Goal: Transaction & Acquisition: Purchase product/service

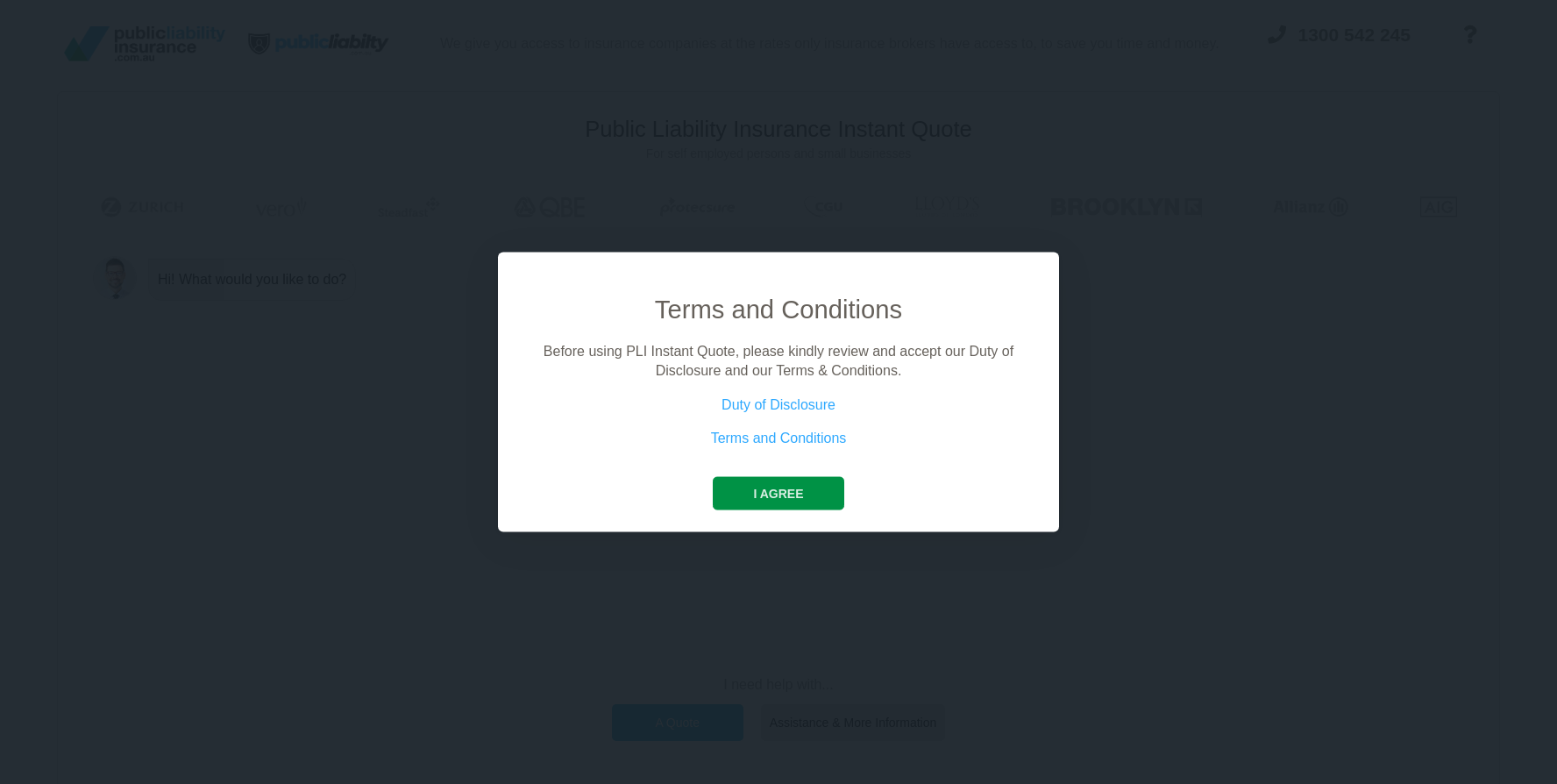
click at [773, 486] on button "I agree" at bounding box center [778, 493] width 131 height 33
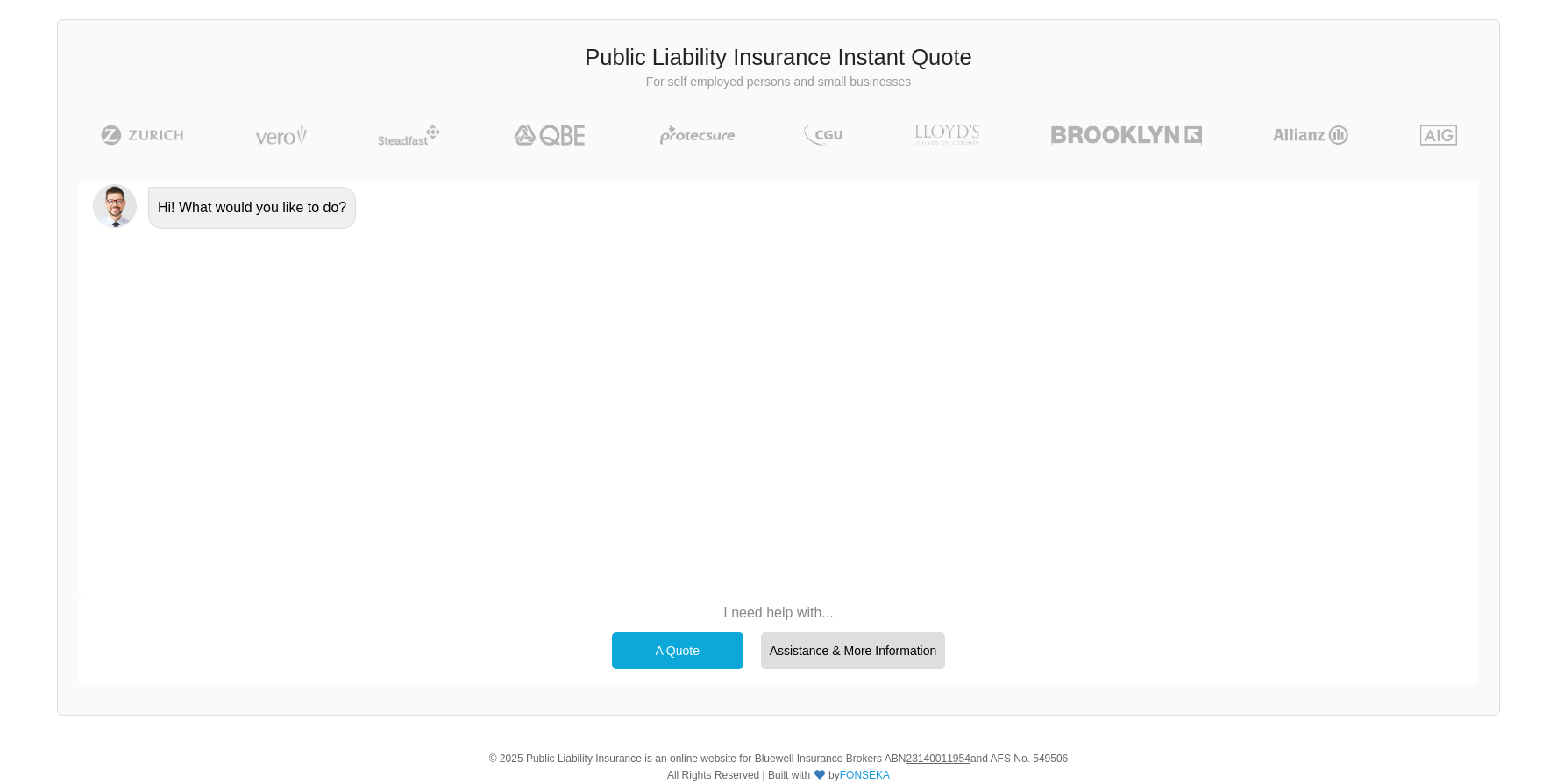
scroll to position [121, 0]
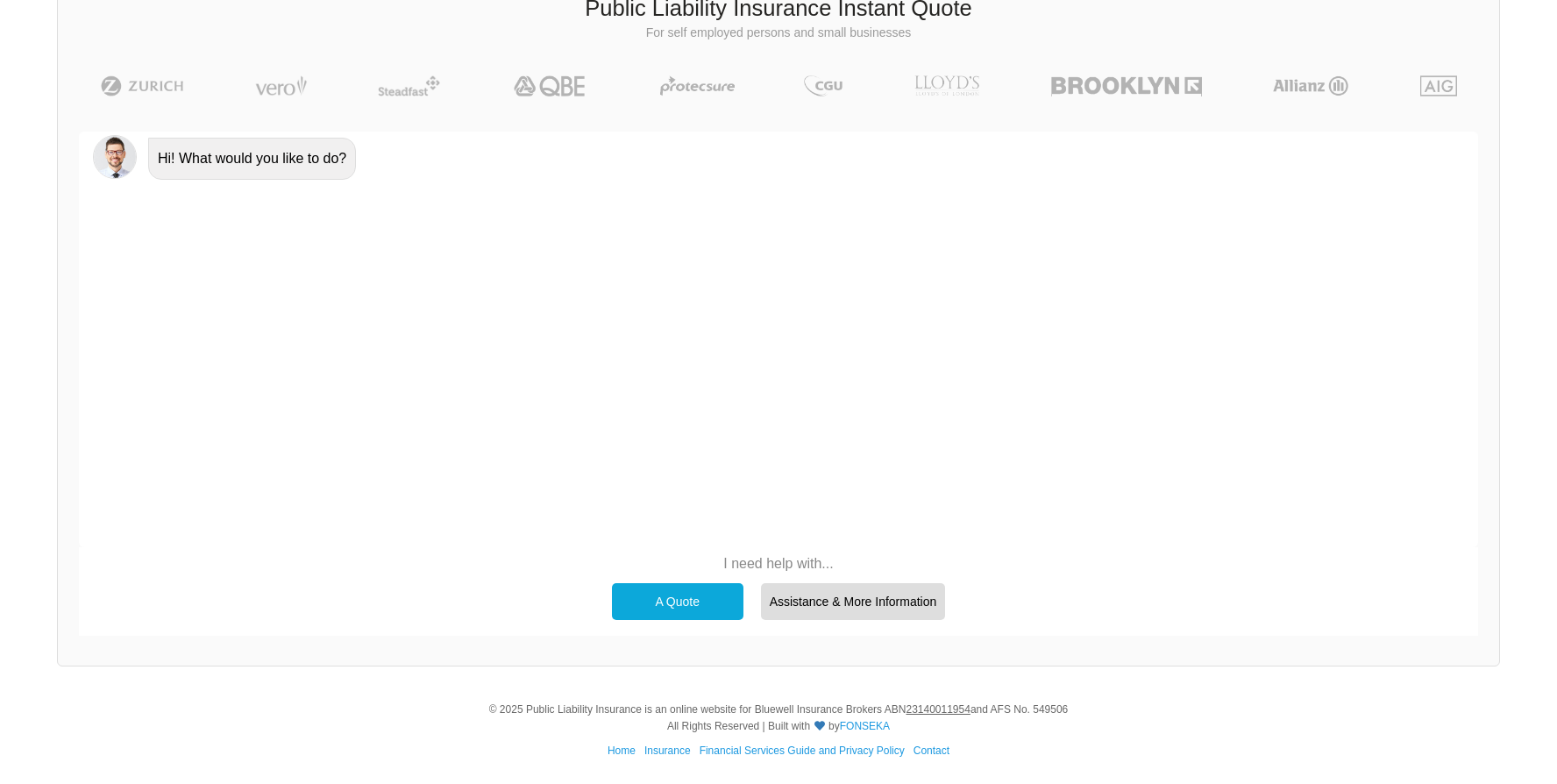
click at [665, 597] on div "A Quote" at bounding box center [677, 601] width 132 height 37
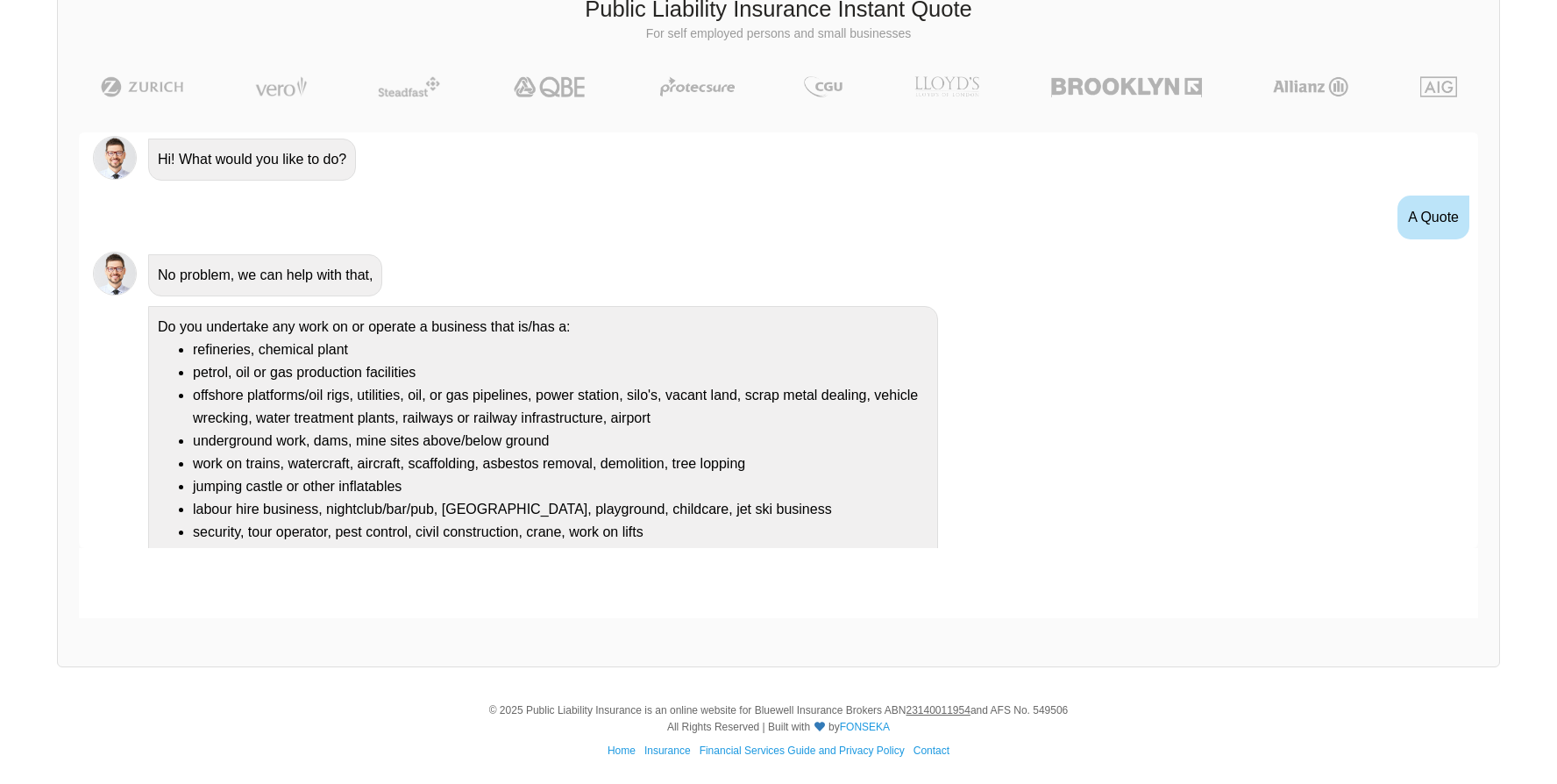
scroll to position [46, 0]
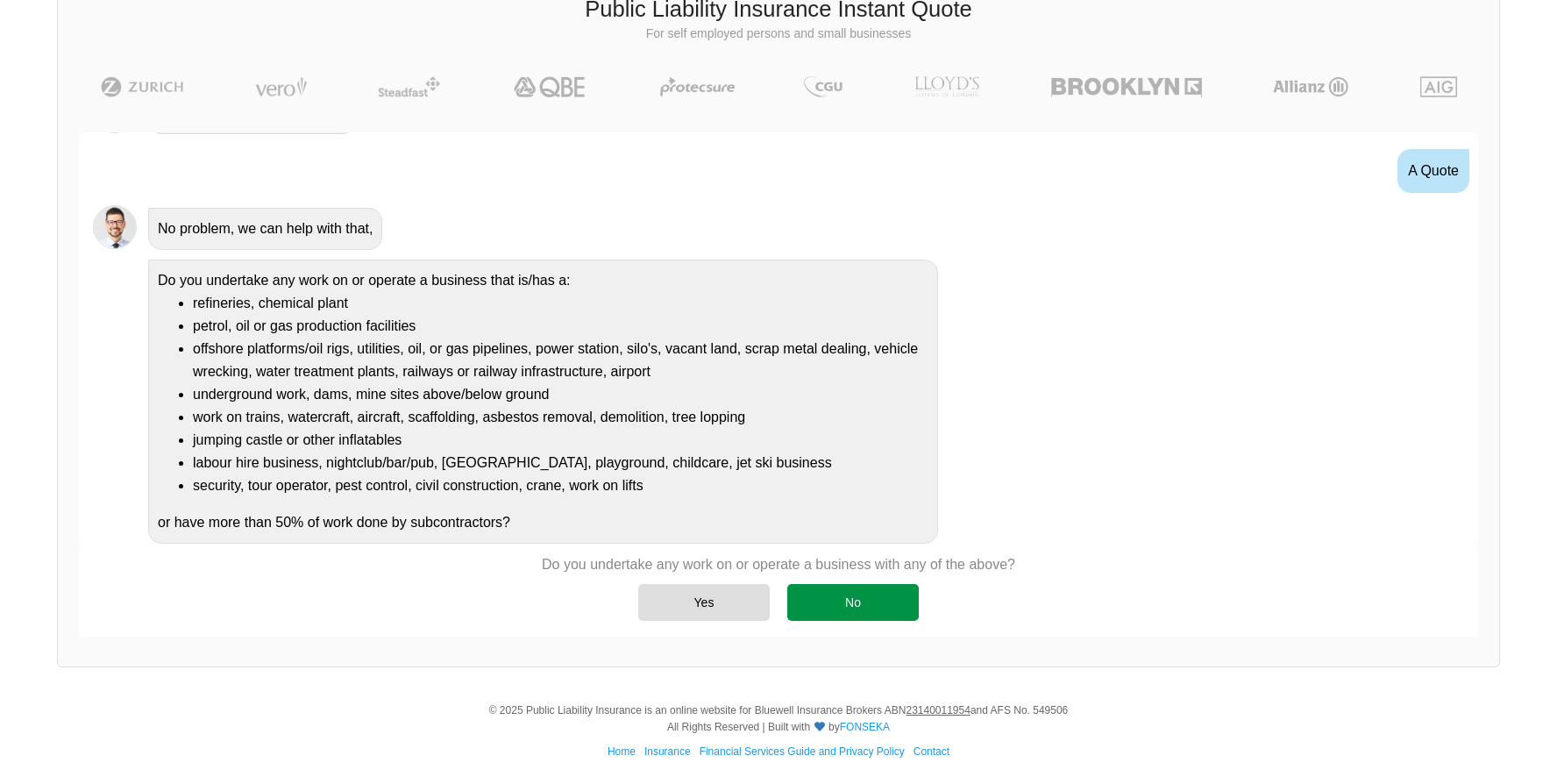
click at [849, 613] on div "No" at bounding box center [852, 602] width 132 height 37
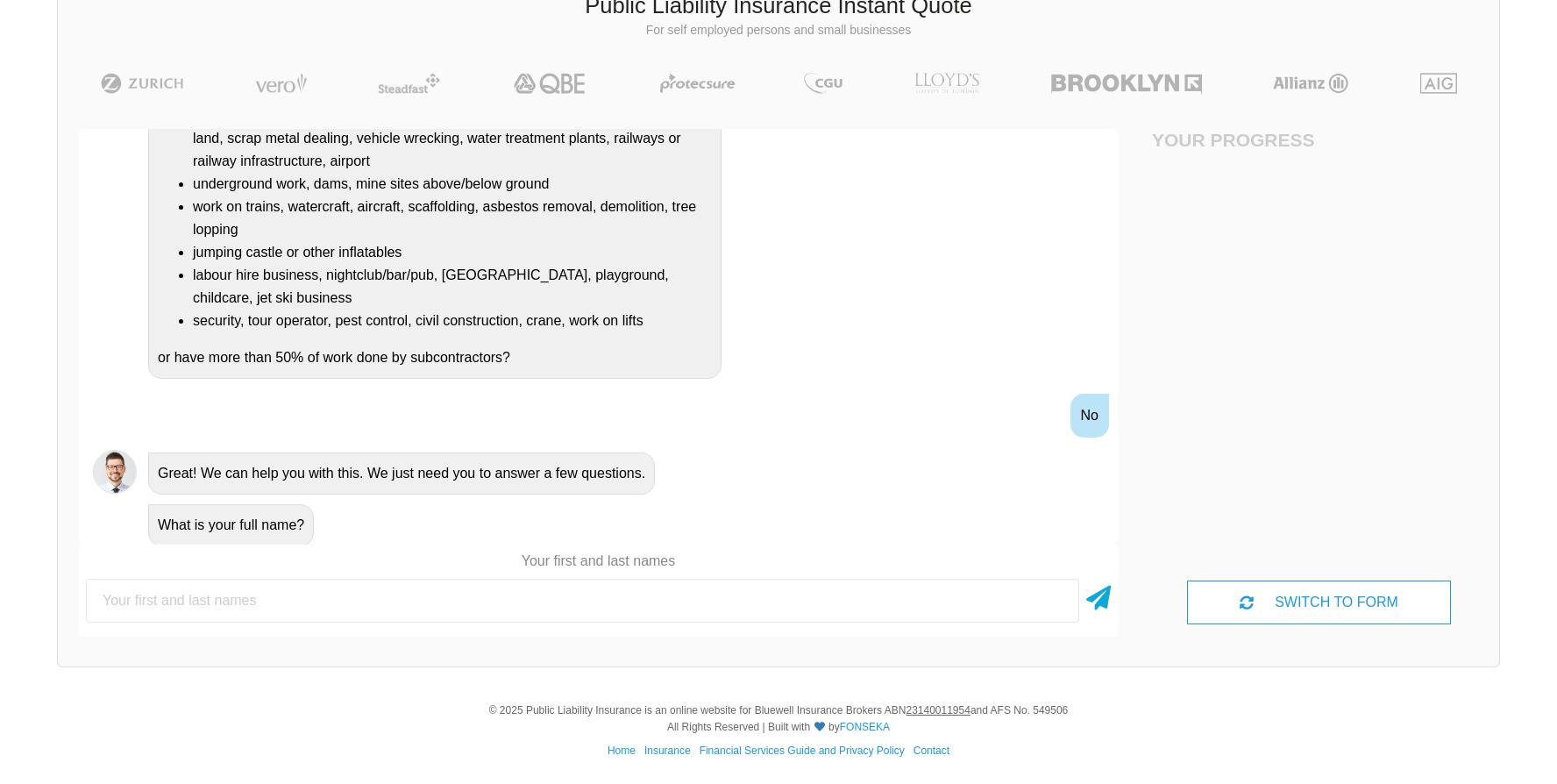
scroll to position [301, 0]
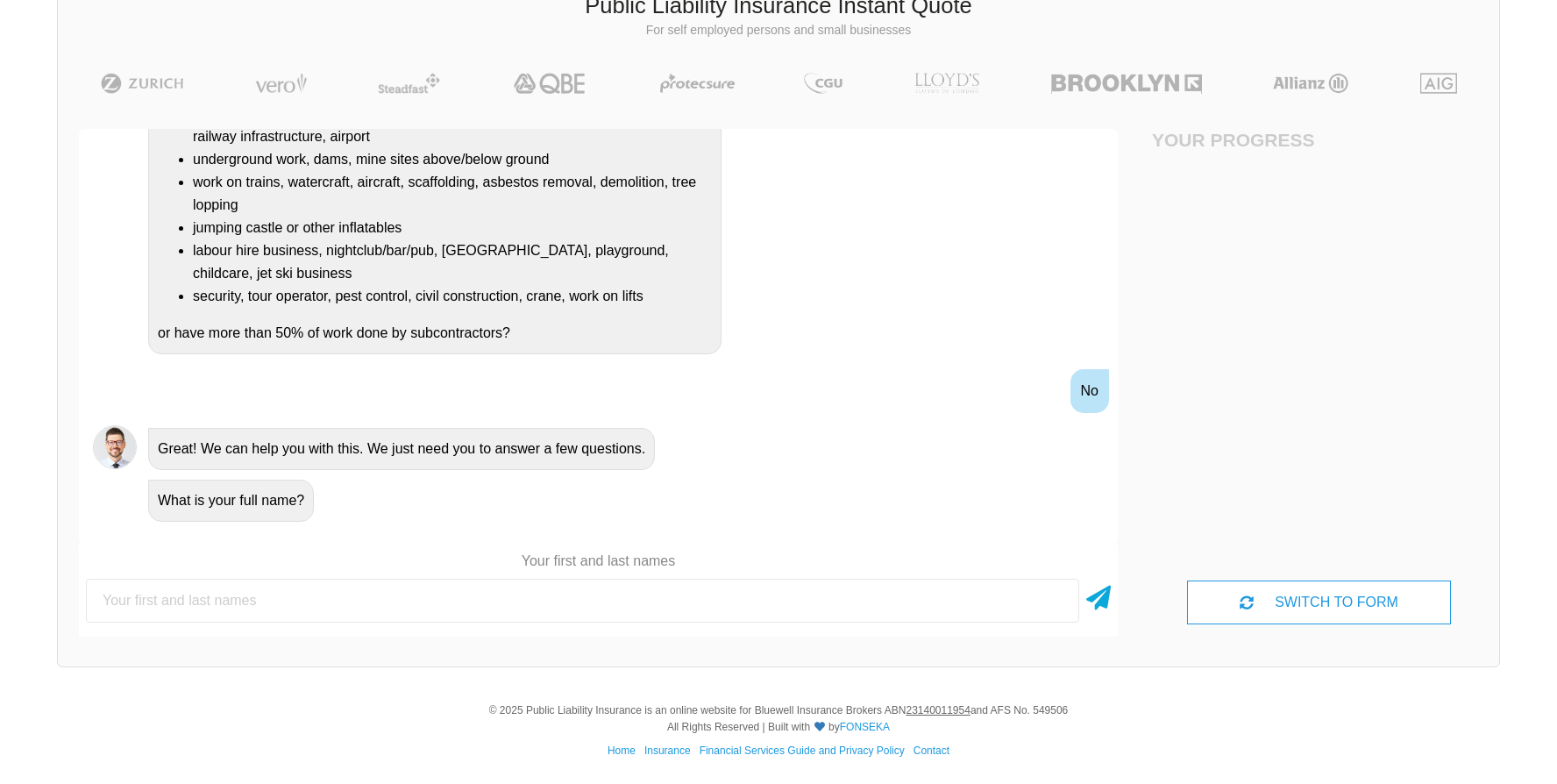
click at [363, 604] on input "text" at bounding box center [582, 600] width 993 height 44
click at [474, 597] on input "text" at bounding box center [582, 600] width 993 height 44
type input "[PERSON_NAME]"
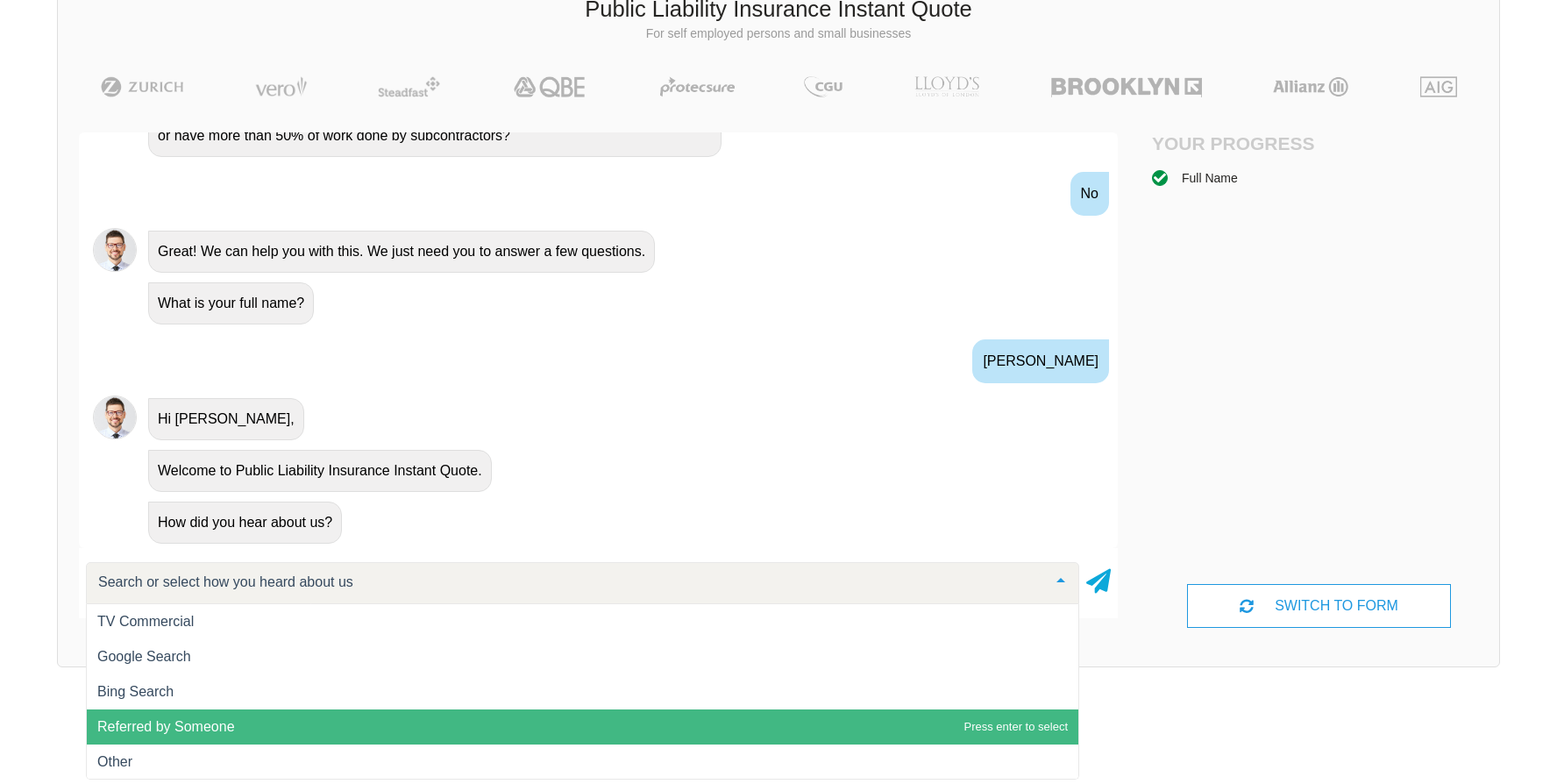
scroll to position [1, 0]
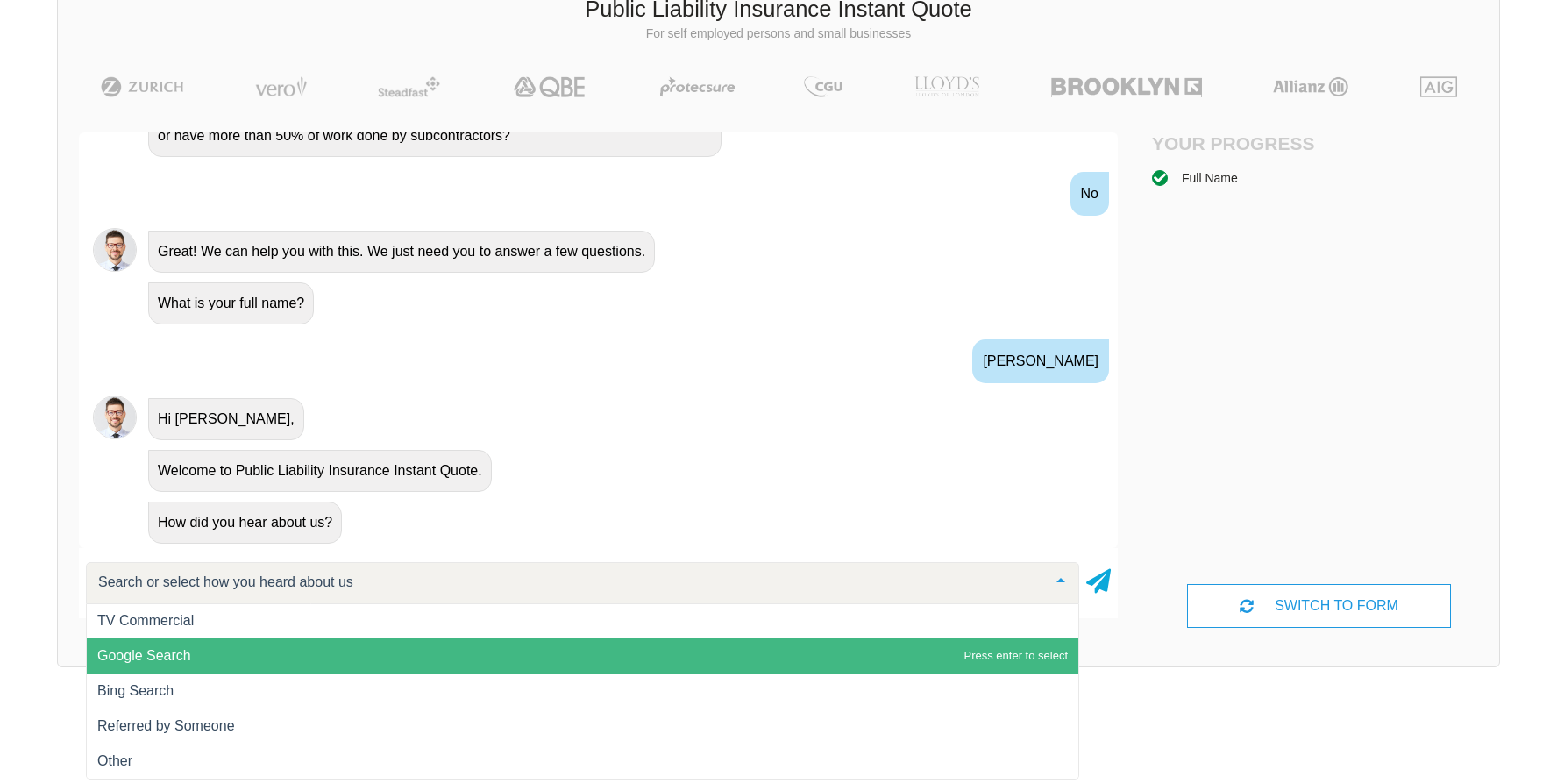
click at [190, 656] on span "Google Search" at bounding box center [144, 655] width 94 height 15
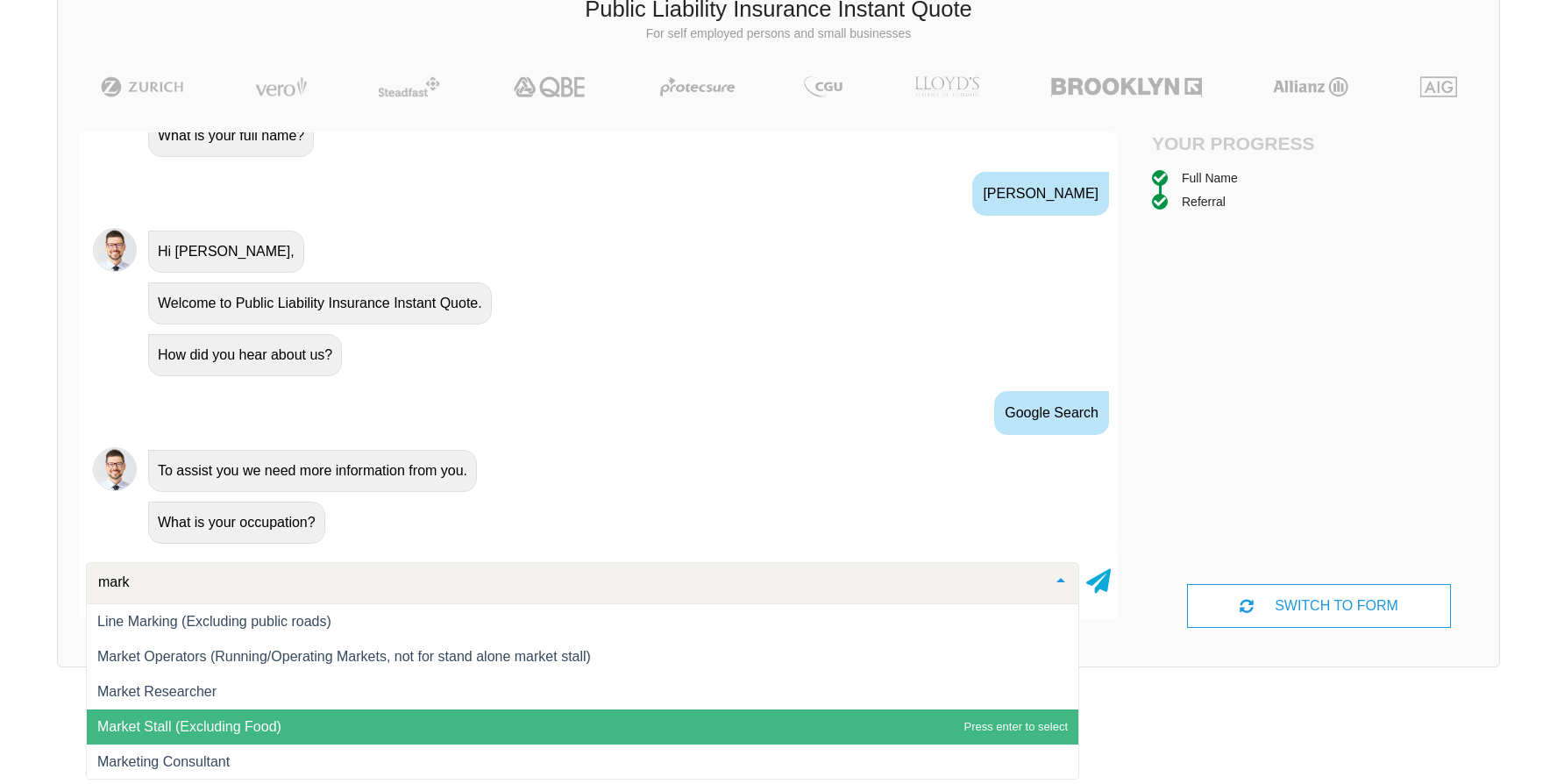
scroll to position [113, 0]
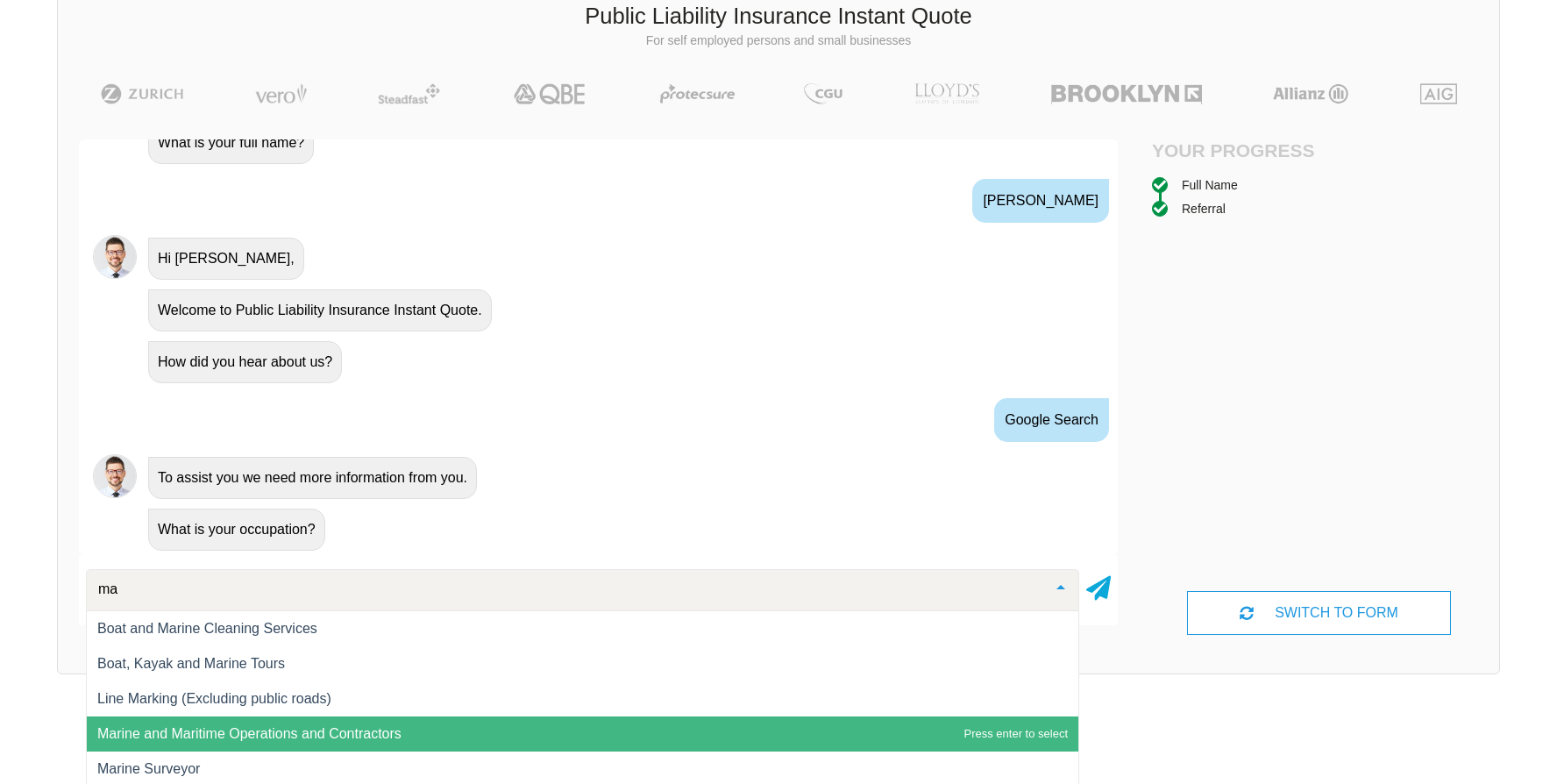
type input "m"
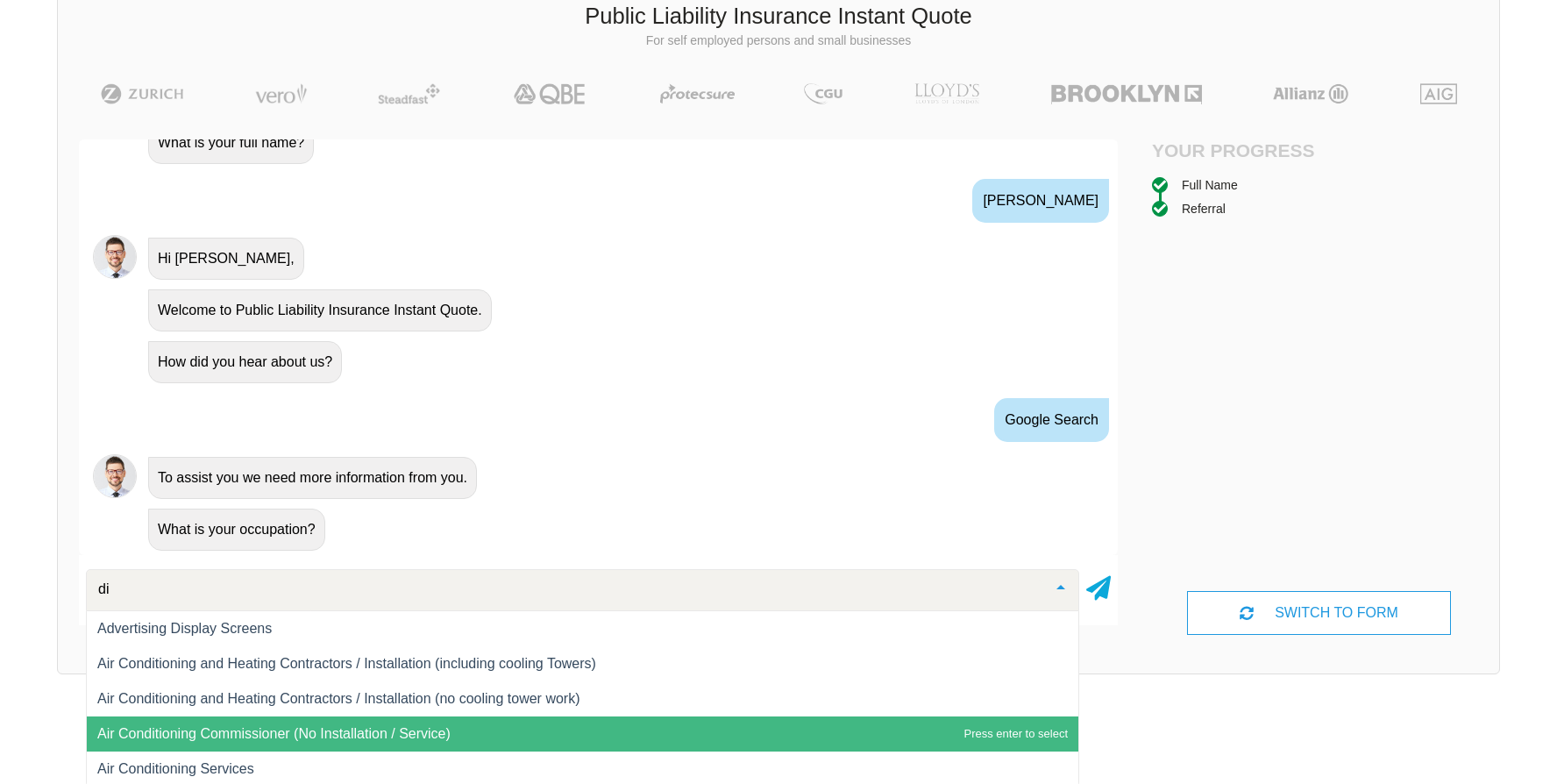
type input "d"
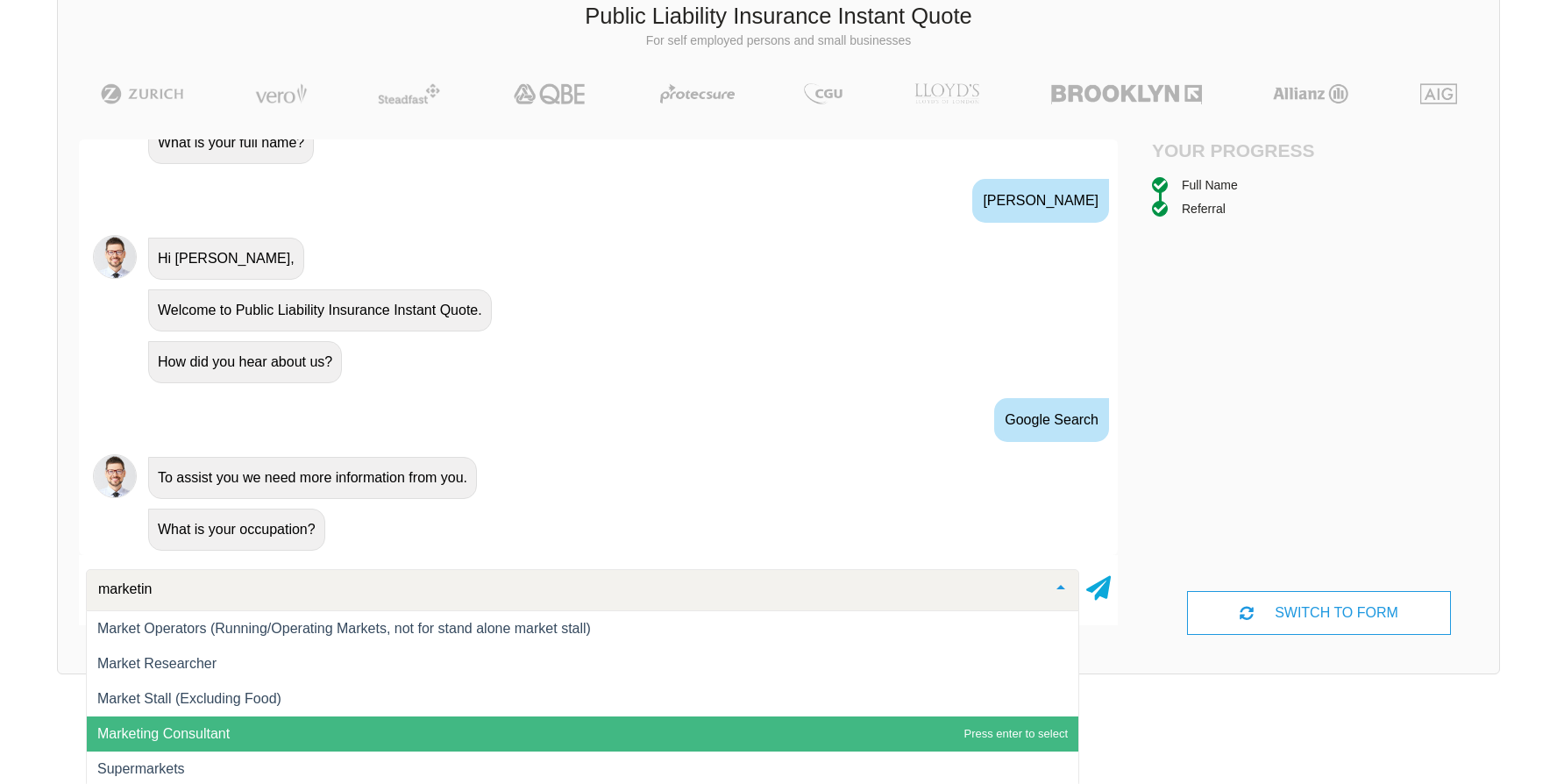
type input "marketing"
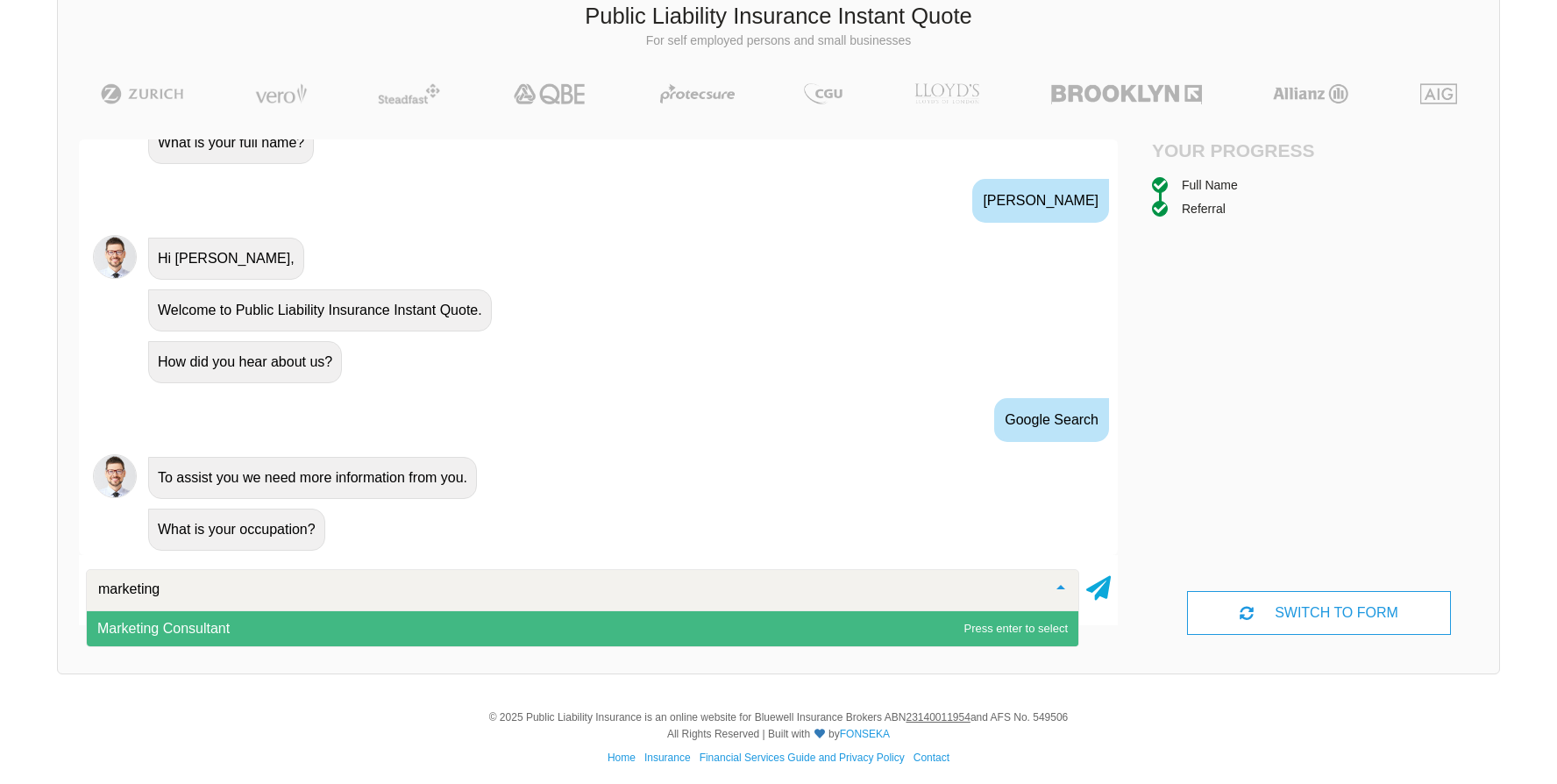
click at [244, 621] on span "Marketing Consultant" at bounding box center [582, 628] width 992 height 35
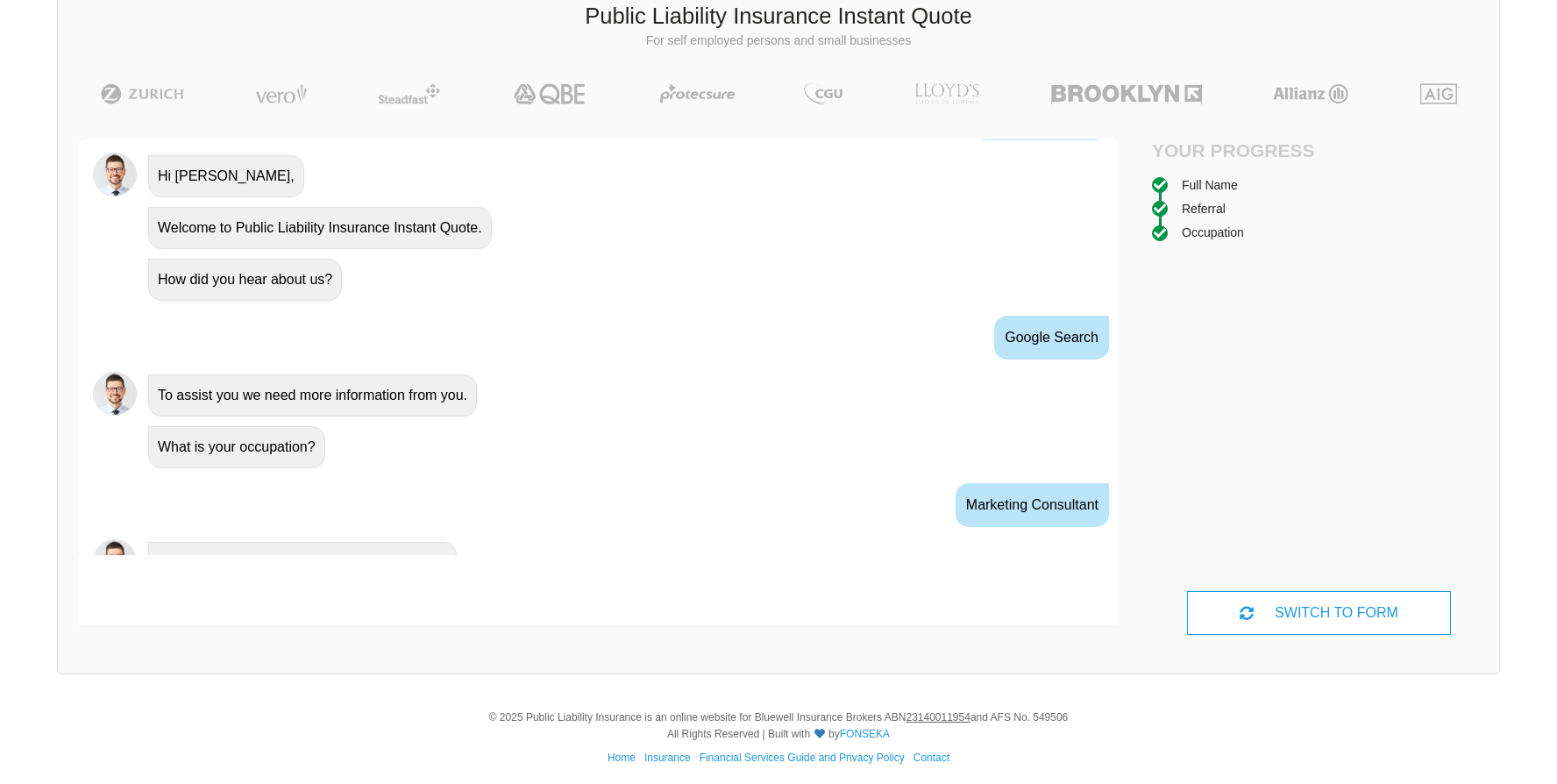
scroll to position [785, 0]
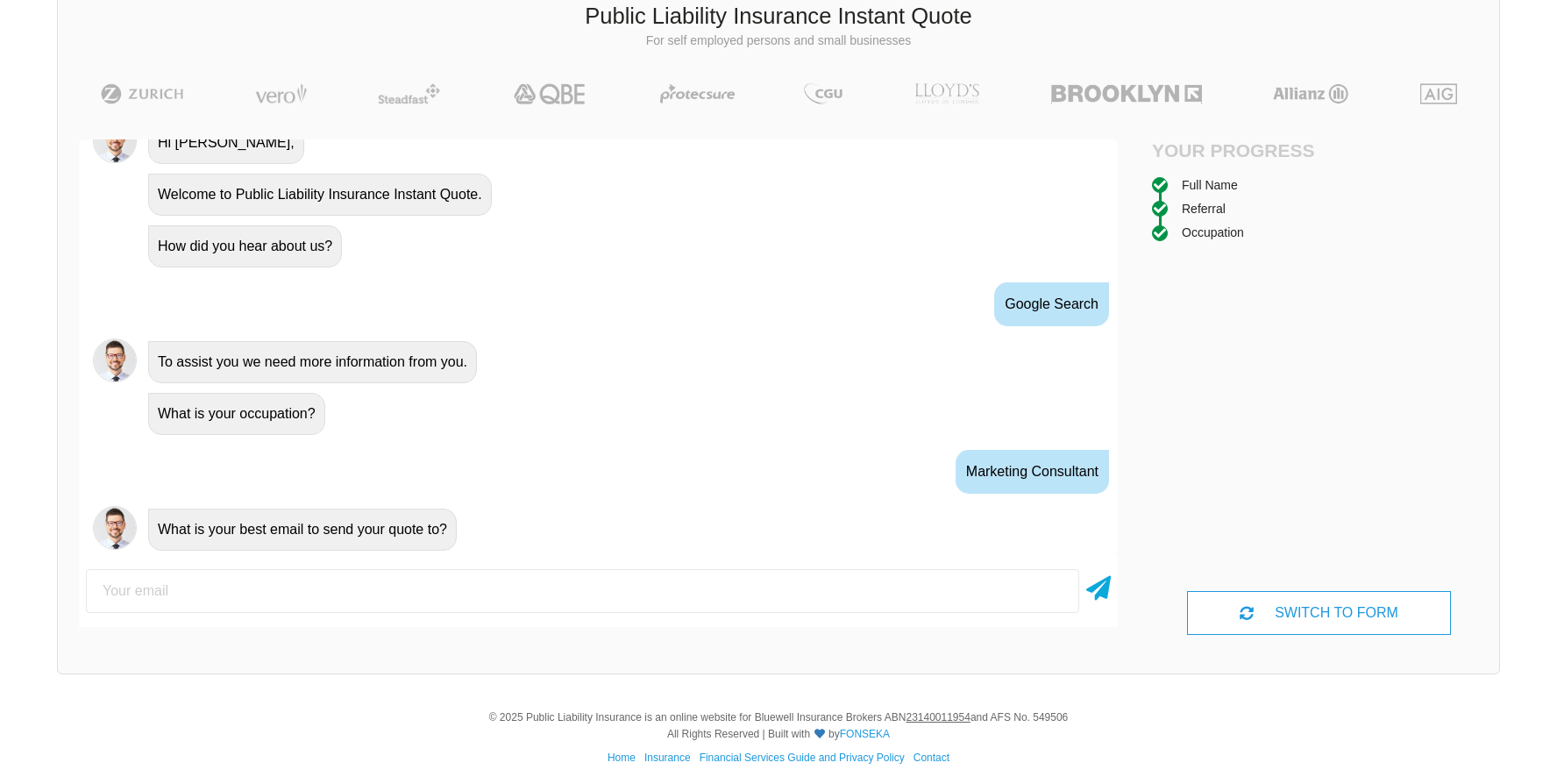
click at [648, 591] on input "email" at bounding box center [582, 591] width 993 height 44
drag, startPoint x: 392, startPoint y: 650, endPoint x: 374, endPoint y: 665, distance: 23.4
click at [386, 656] on div "Public Liability Insurance Instant Quote For self employed persons and small bu…" at bounding box center [778, 326] width 1443 height 696
click at [284, 576] on input "email" at bounding box center [582, 591] width 993 height 44
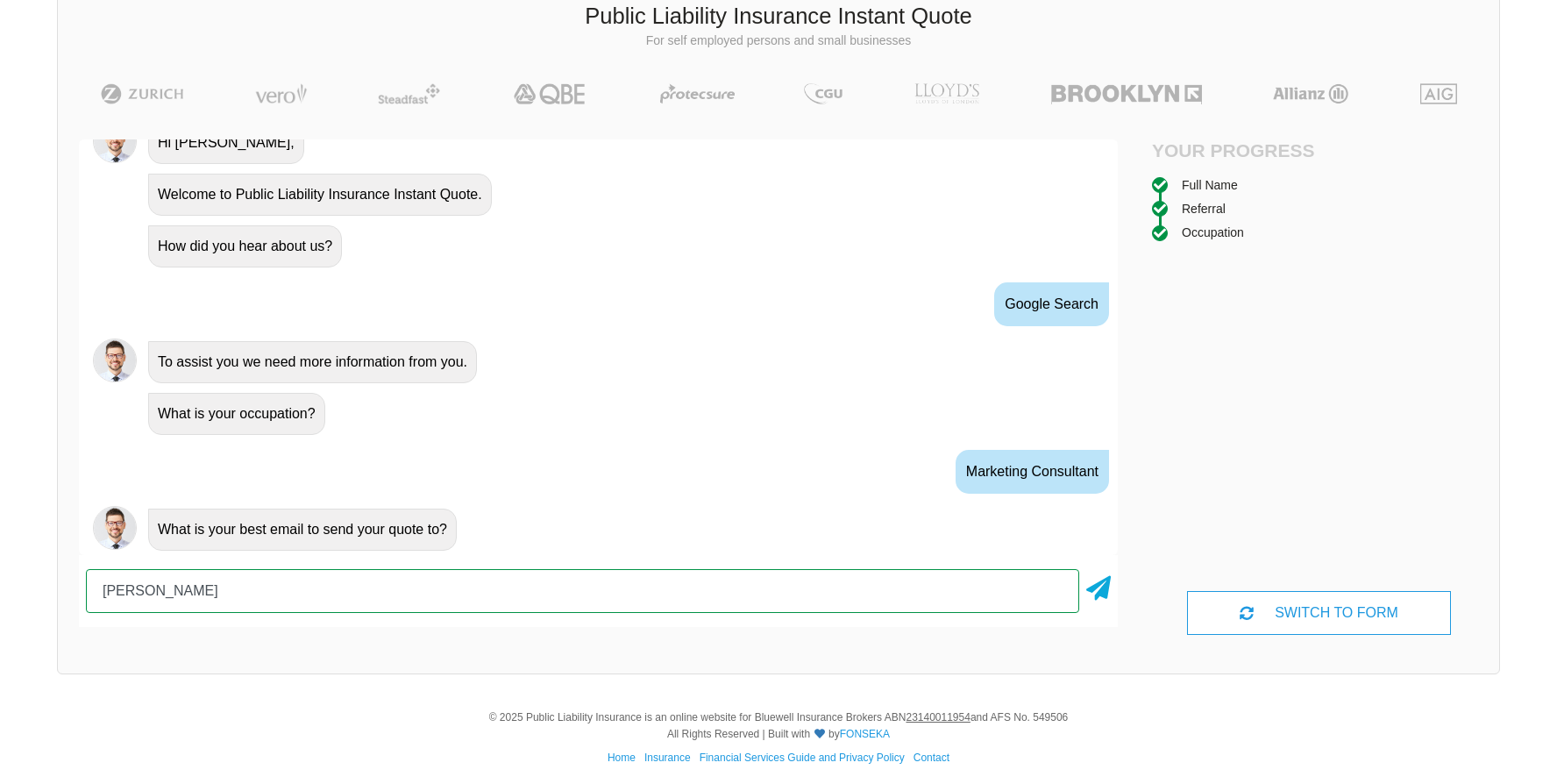
type input "[PERSON_NAME][EMAIL_ADDRESS][DOMAIN_NAME]"
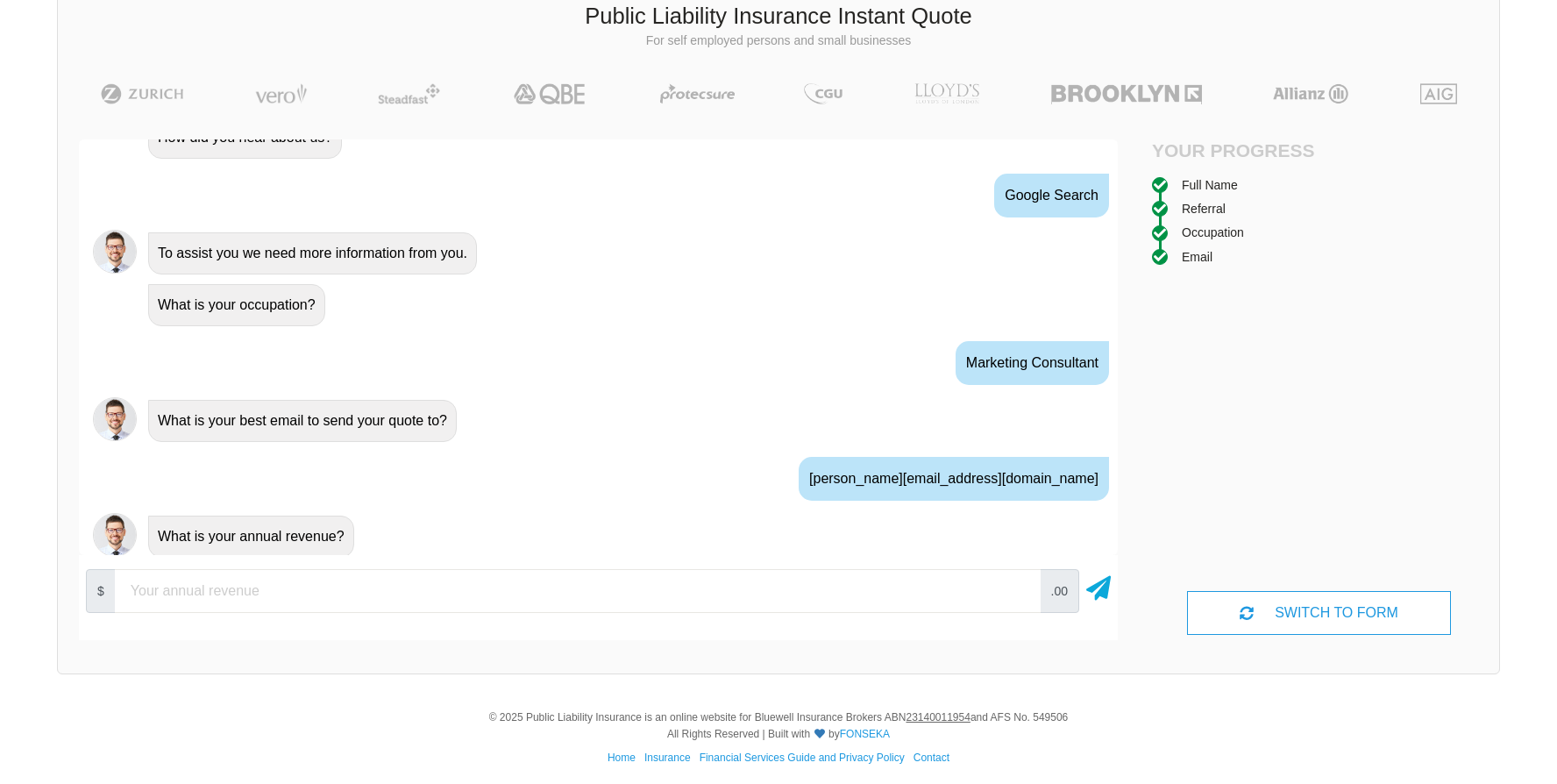
scroll to position [900, 0]
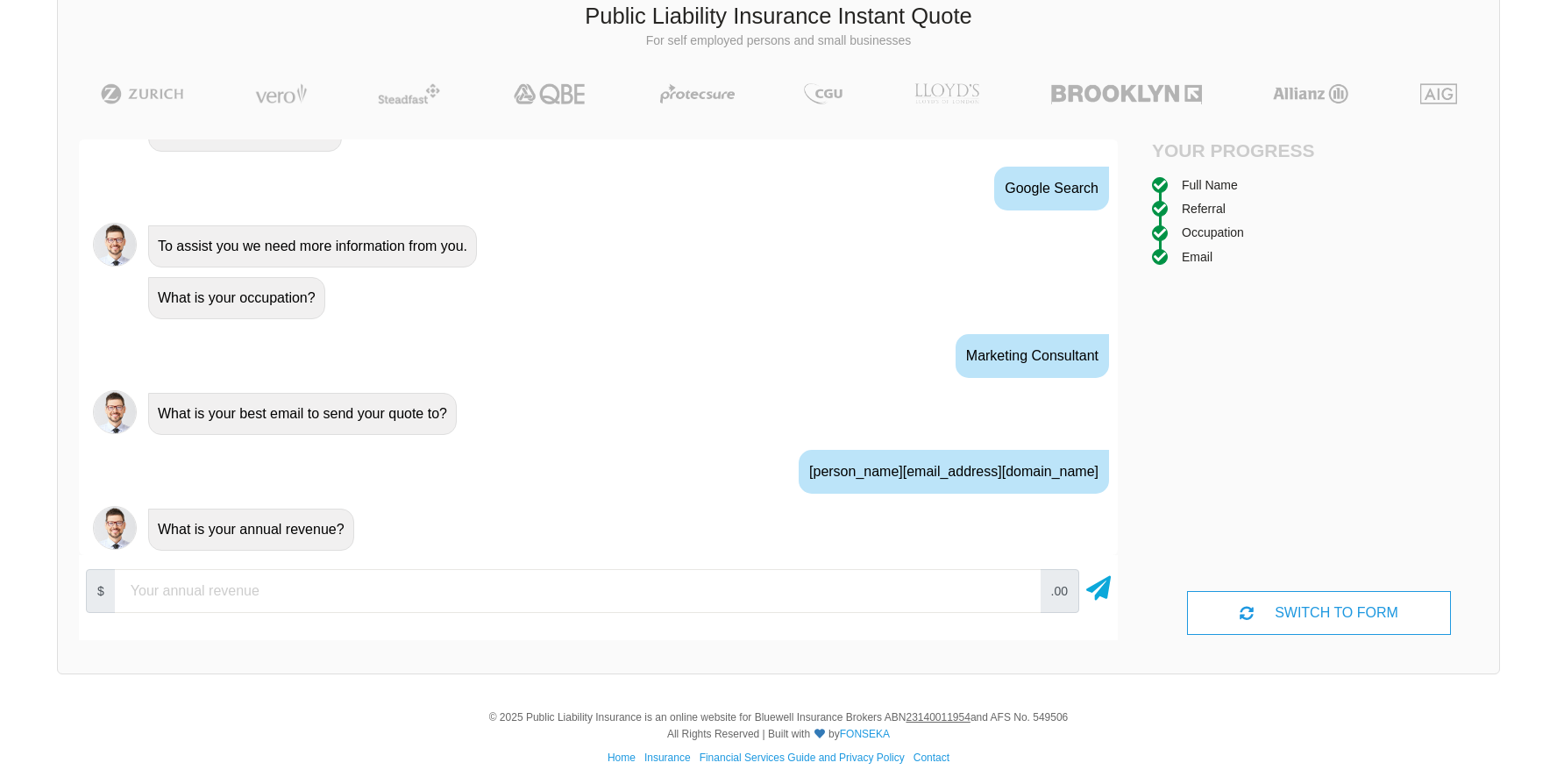
click at [287, 582] on input "number" at bounding box center [578, 591] width 926 height 44
type input "1"
click at [141, 589] on input "12000000" at bounding box center [578, 591] width 926 height 44
click at [148, 591] on input "12000000" at bounding box center [578, 591] width 926 height 44
type input "12000000"
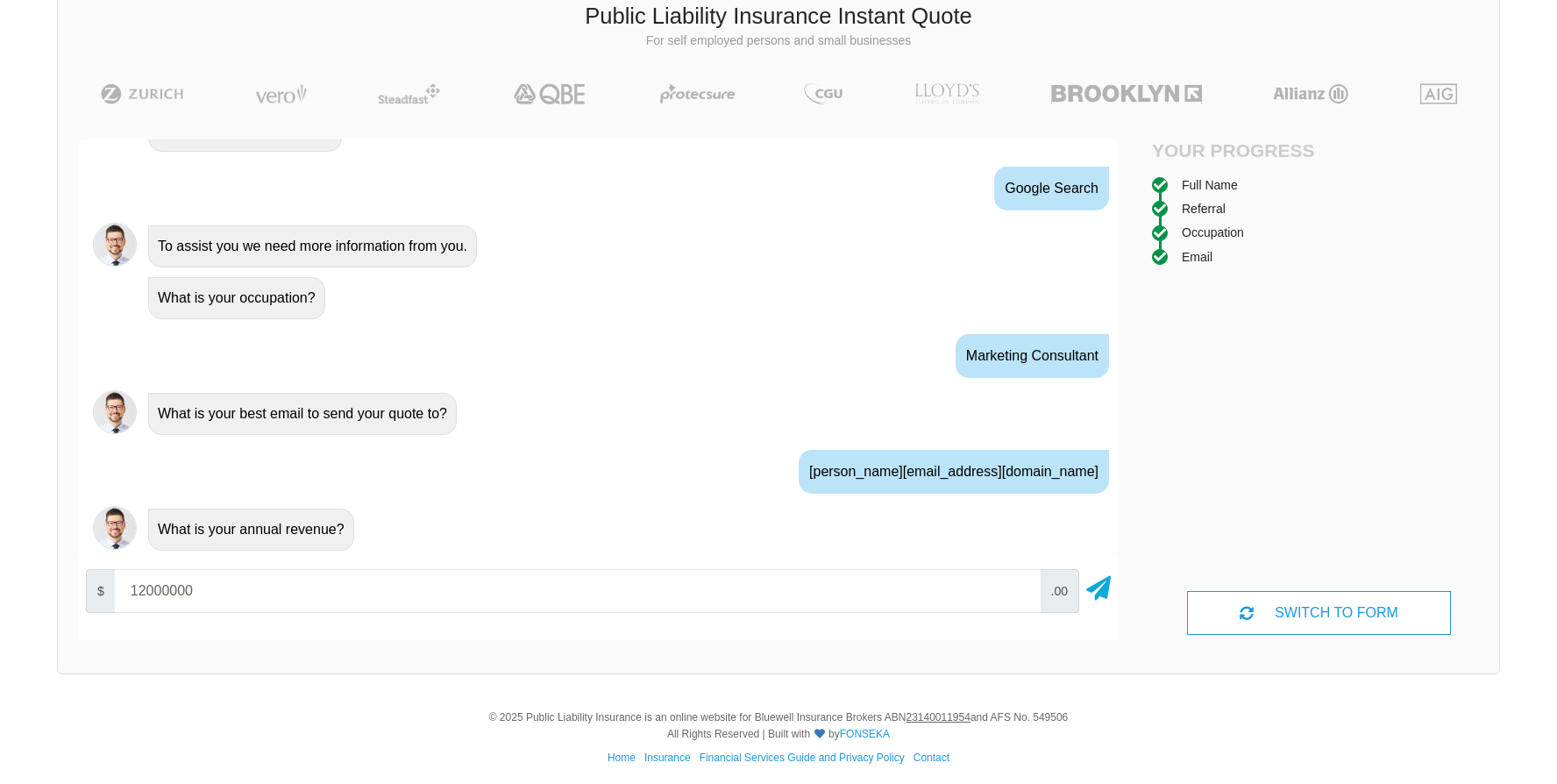
click at [1064, 594] on span ".00" at bounding box center [1059, 591] width 40 height 44
click at [1064, 591] on span ".00" at bounding box center [1059, 591] width 40 height 44
click at [1036, 593] on input "12000000" at bounding box center [578, 591] width 926 height 44
click at [1106, 594] on icon at bounding box center [1099, 585] width 25 height 31
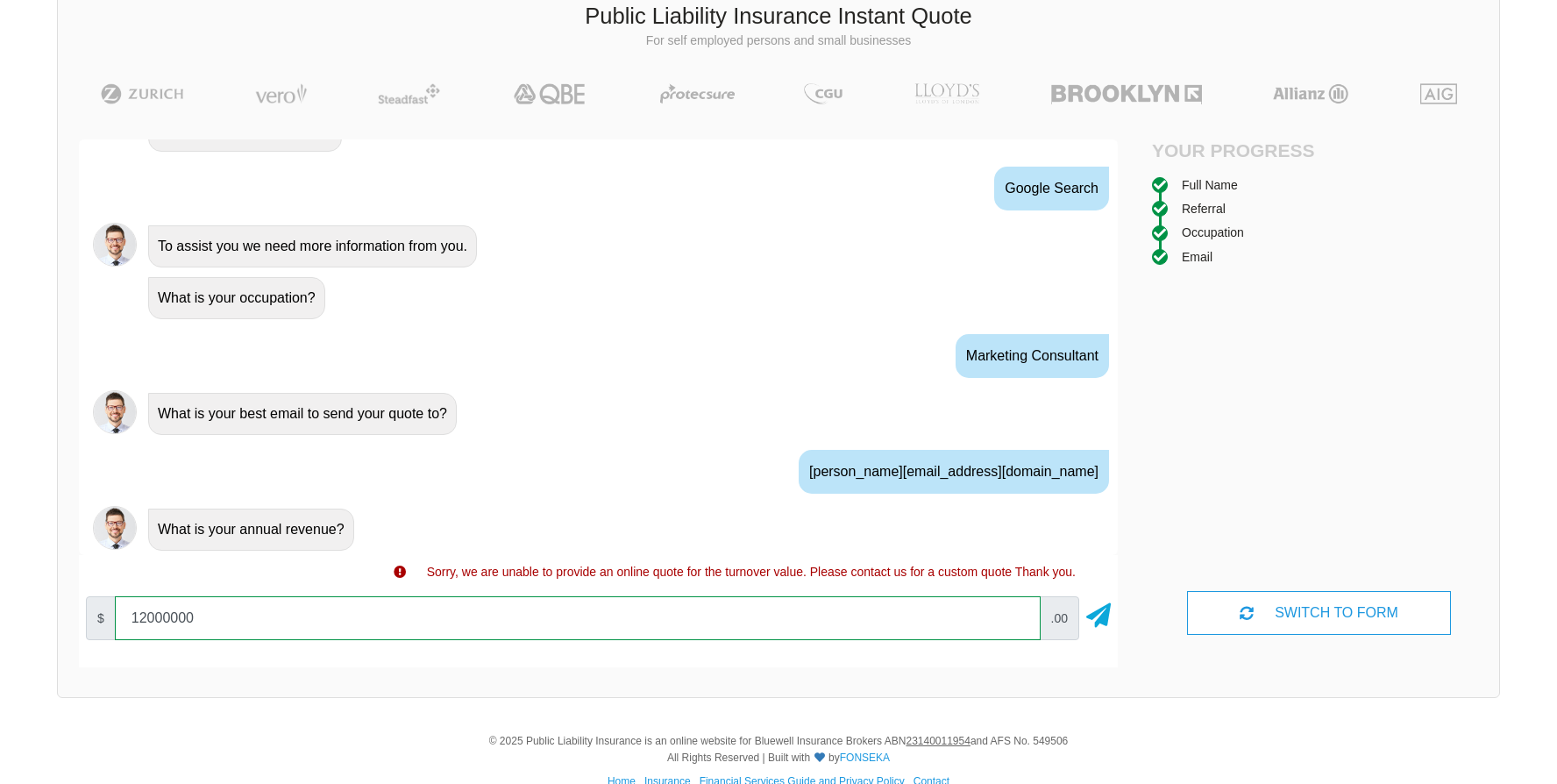
click at [491, 604] on input "12000000" at bounding box center [578, 618] width 926 height 44
click at [313, 604] on input "12000000" at bounding box center [578, 618] width 926 height 44
click at [220, 618] on input "12000000" at bounding box center [578, 618] width 926 height 44
click at [148, 617] on input "12000000" at bounding box center [578, 618] width 926 height 44
click at [153, 615] on input "12000000" at bounding box center [578, 618] width 926 height 44
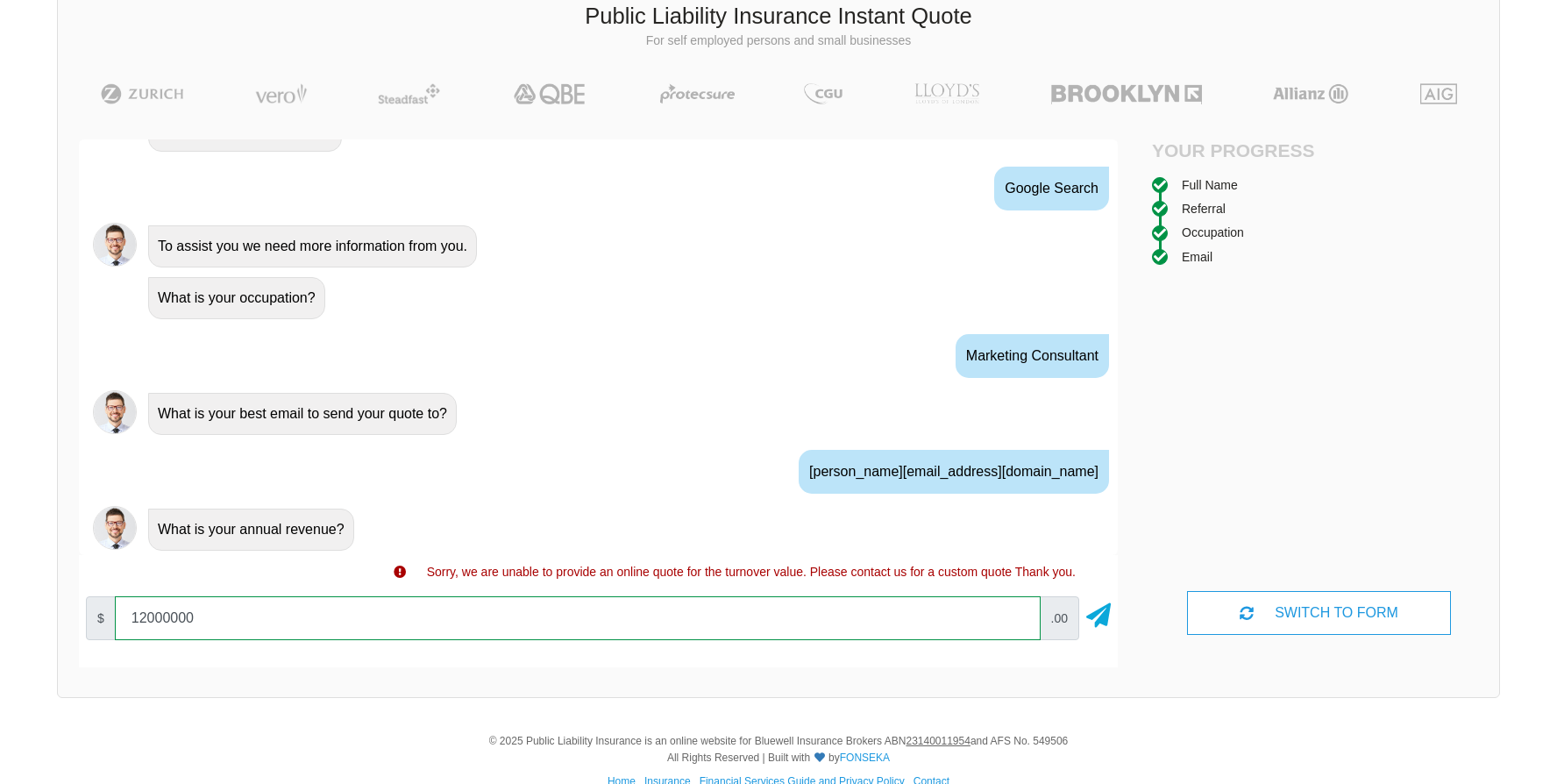
click at [149, 622] on input "12000000" at bounding box center [578, 618] width 926 height 44
click at [775, 619] on input "12000000" at bounding box center [578, 618] width 926 height 44
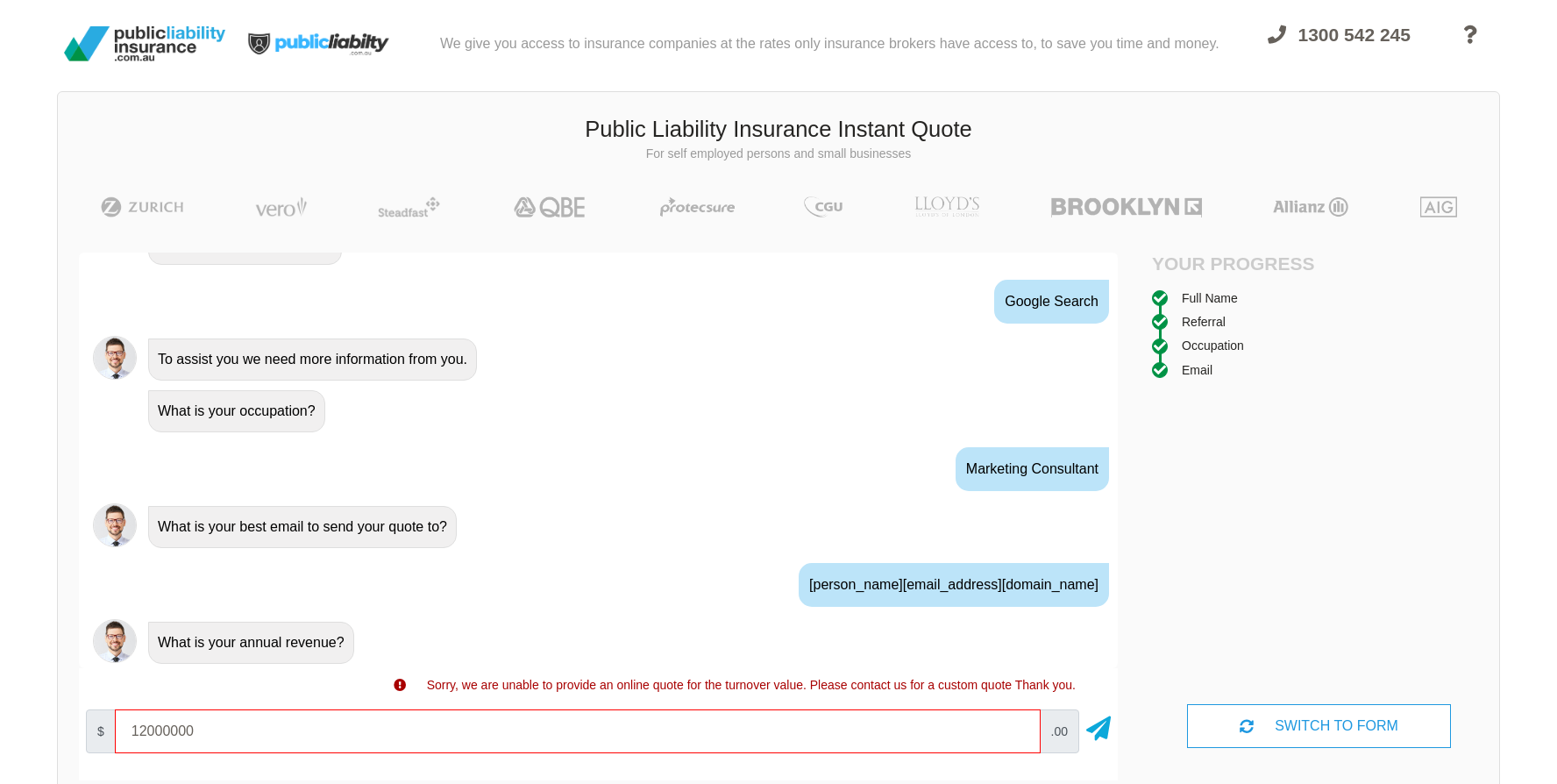
click at [181, 36] on img at bounding box center [145, 43] width 175 height 49
